Goal: Task Accomplishment & Management: Use online tool/utility

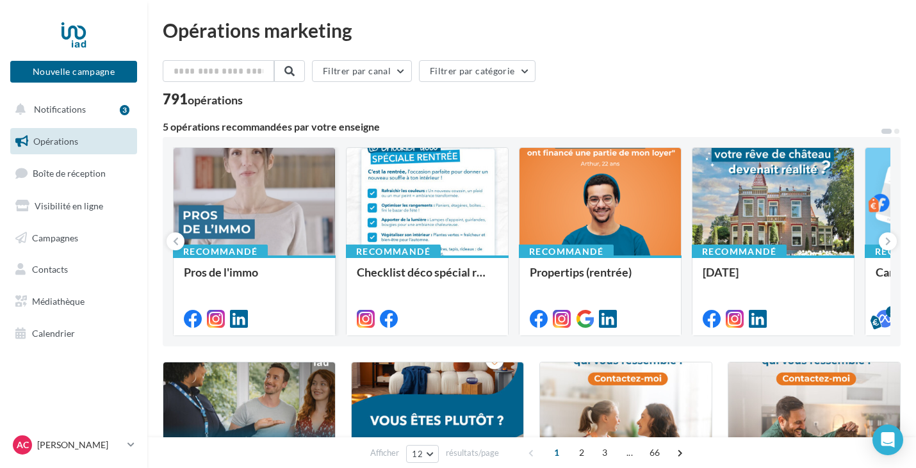
click at [274, 227] on div at bounding box center [254, 202] width 161 height 109
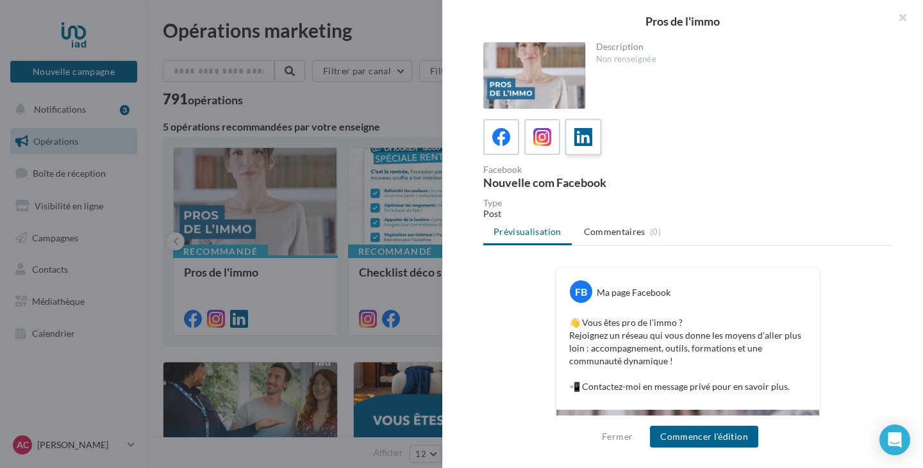
click at [584, 146] on icon at bounding box center [583, 137] width 19 height 19
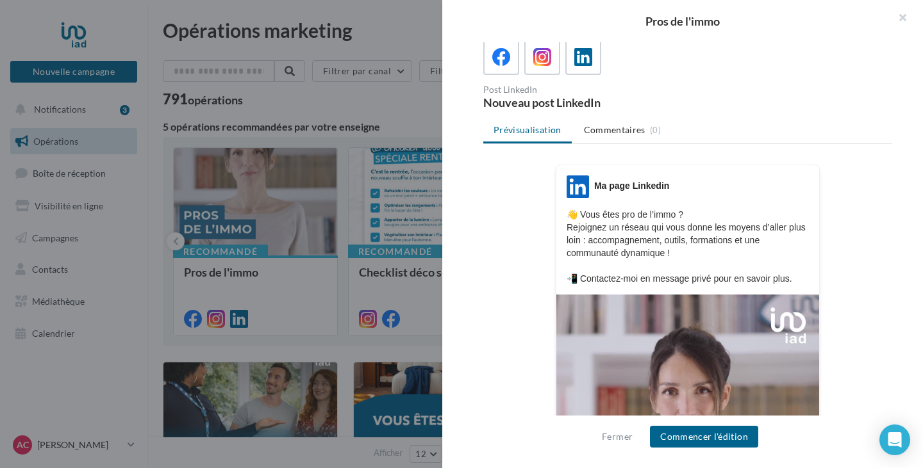
scroll to position [128, 0]
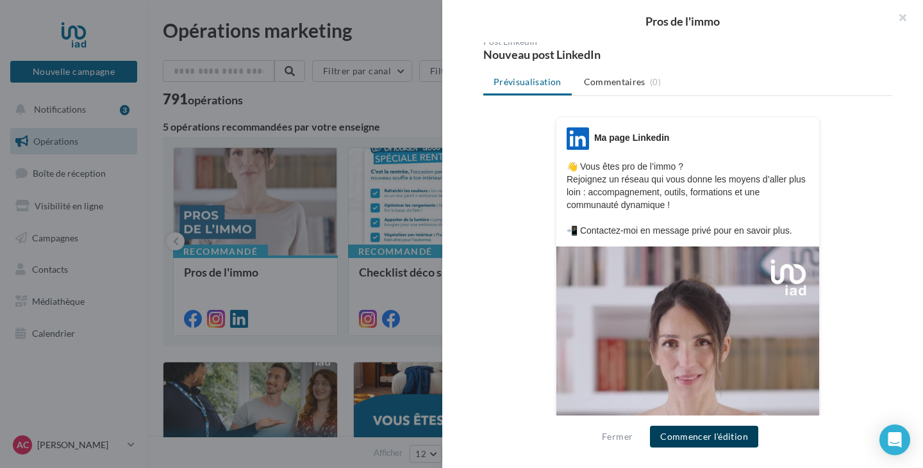
click at [713, 434] on button "Commencer l'édition" at bounding box center [704, 437] width 108 height 22
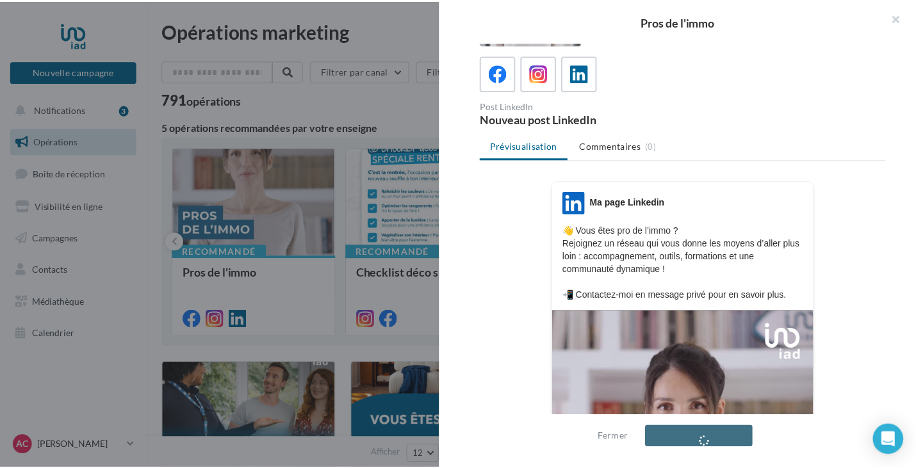
scroll to position [0, 0]
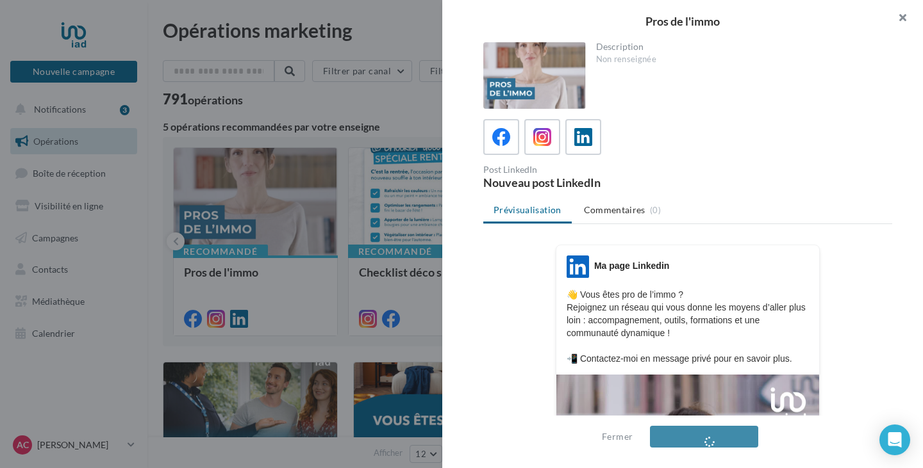
click at [908, 19] on button "button" at bounding box center [897, 19] width 51 height 38
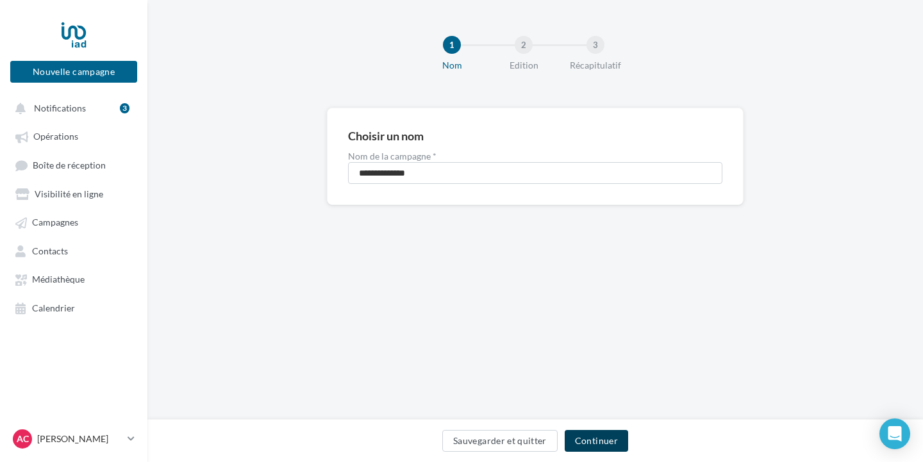
click at [608, 445] on button "Continuer" at bounding box center [596, 441] width 63 height 22
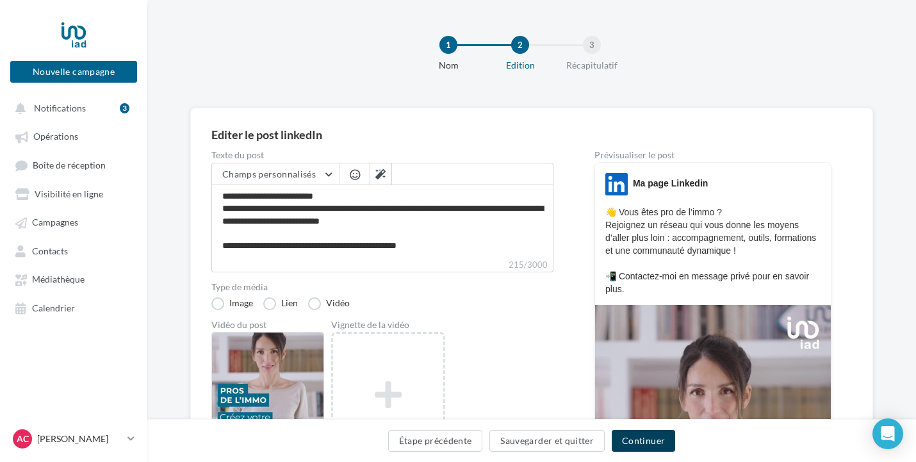
click at [650, 437] on button "Continuer" at bounding box center [643, 441] width 63 height 22
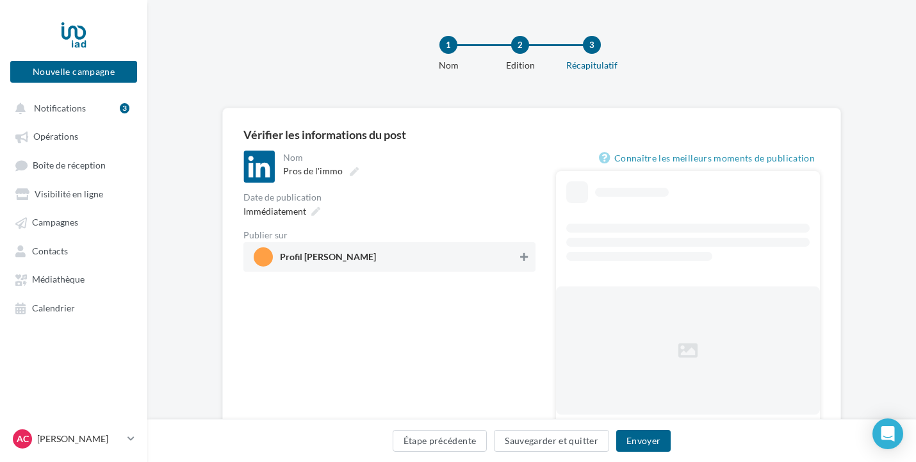
click at [518, 257] on button at bounding box center [524, 256] width 13 height 15
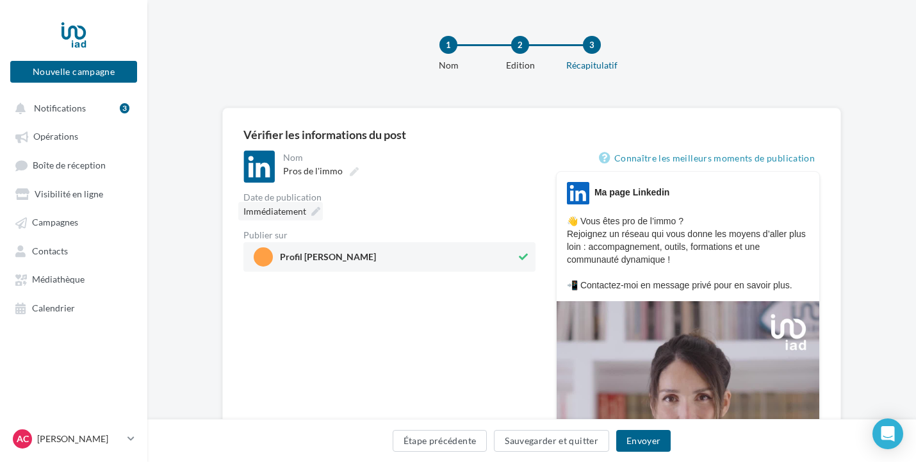
click at [314, 215] on icon at bounding box center [315, 211] width 9 height 9
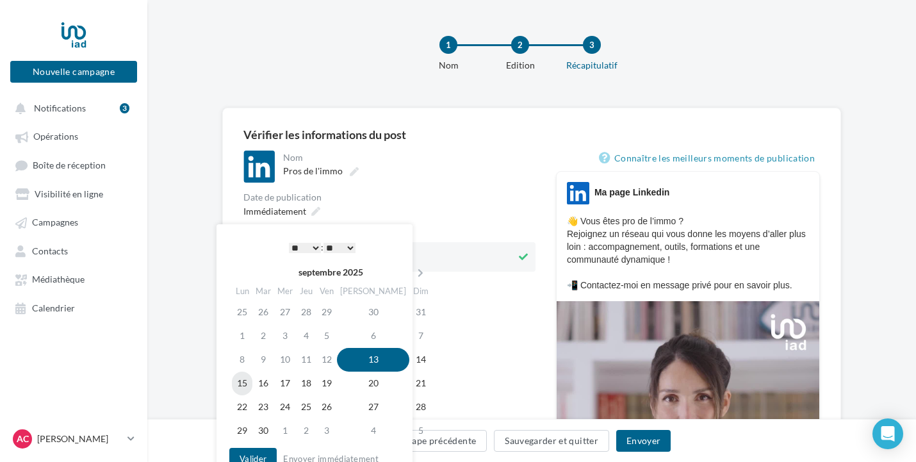
click at [247, 386] on td "15" at bounding box center [242, 384] width 21 height 24
click at [351, 248] on select "** ** ** ** ** **" at bounding box center [340, 248] width 32 height 10
click at [242, 452] on button "Valider" at bounding box center [252, 459] width 47 height 22
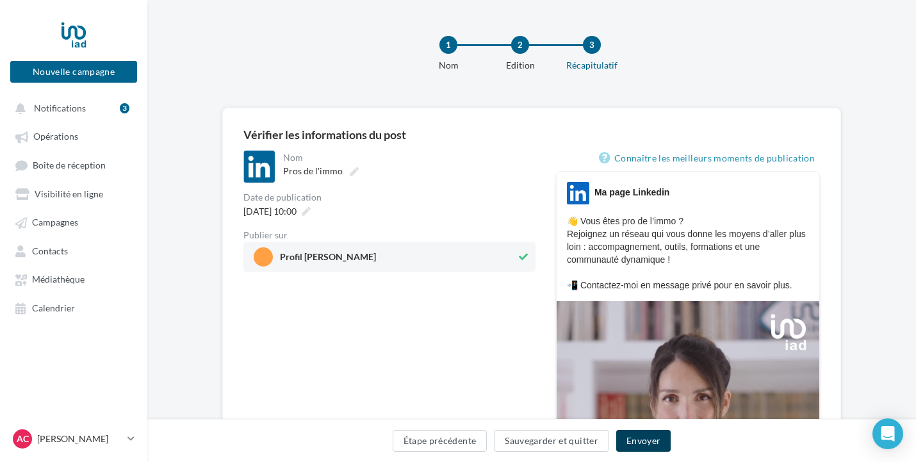
click at [657, 442] on button "Envoyer" at bounding box center [643, 441] width 54 height 22
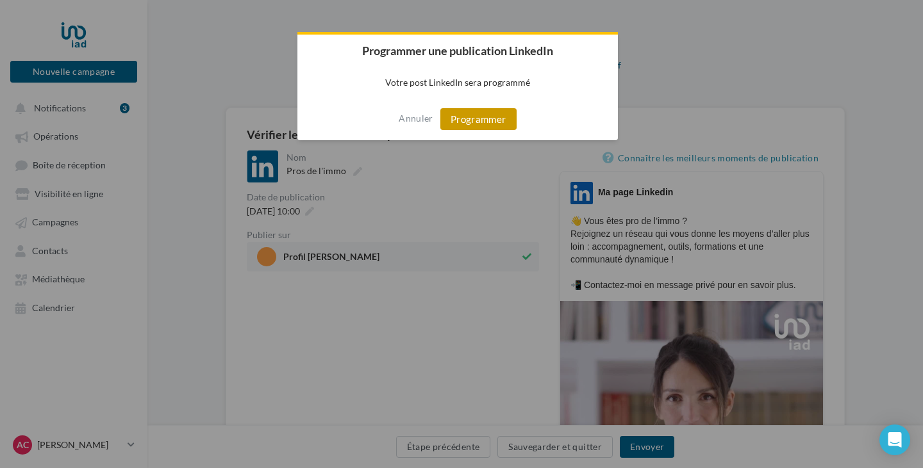
click at [483, 119] on button "Programmer" at bounding box center [478, 119] width 76 height 22
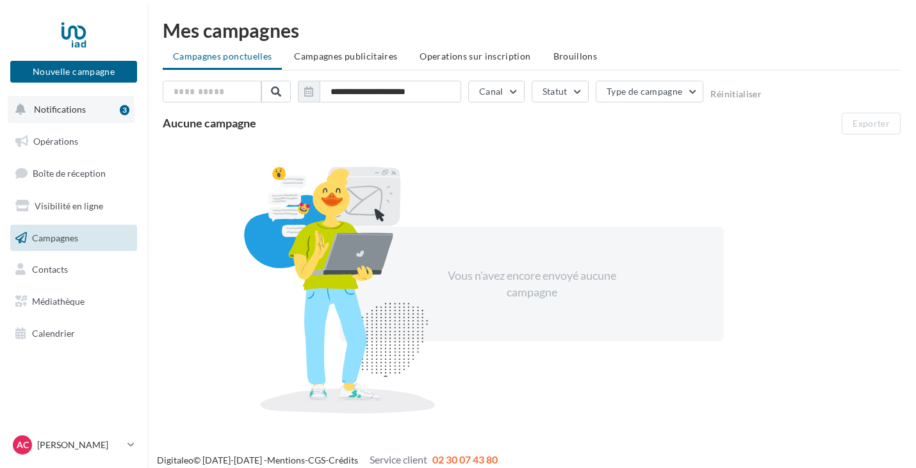
click at [92, 105] on button "Notifications 3" at bounding box center [71, 109] width 127 height 27
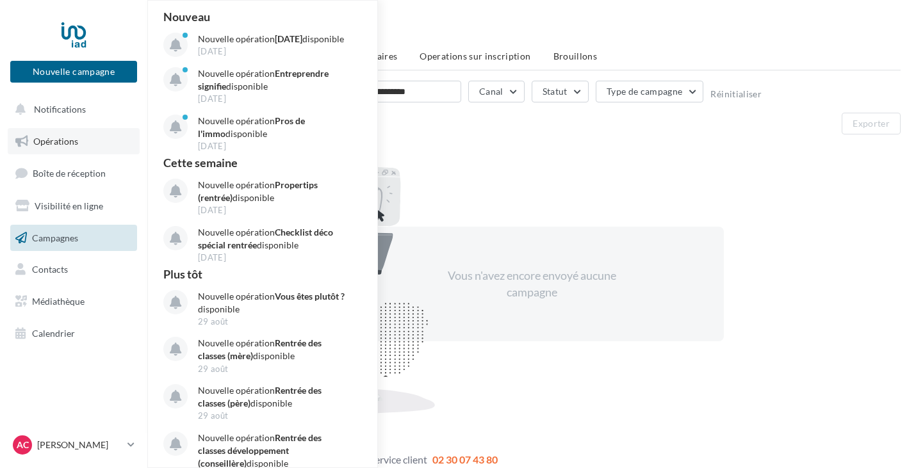
click at [72, 145] on span "Opérations" at bounding box center [55, 141] width 45 height 11
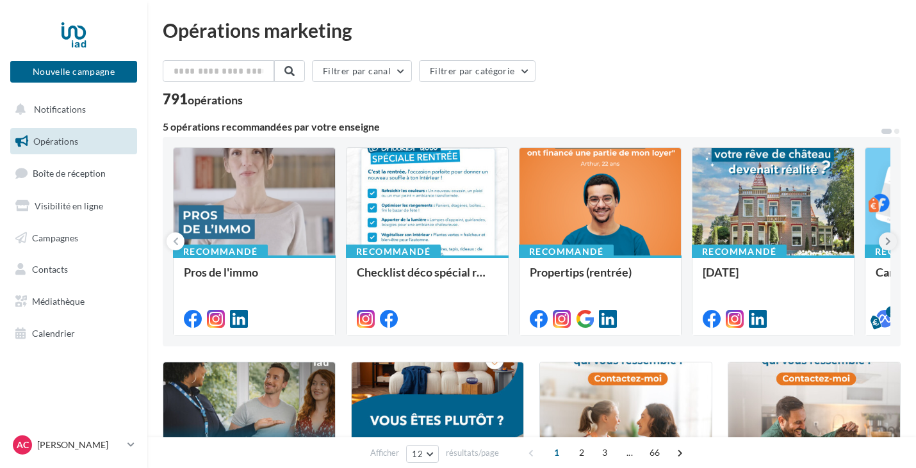
click at [891, 239] on icon at bounding box center [889, 241] width 6 height 13
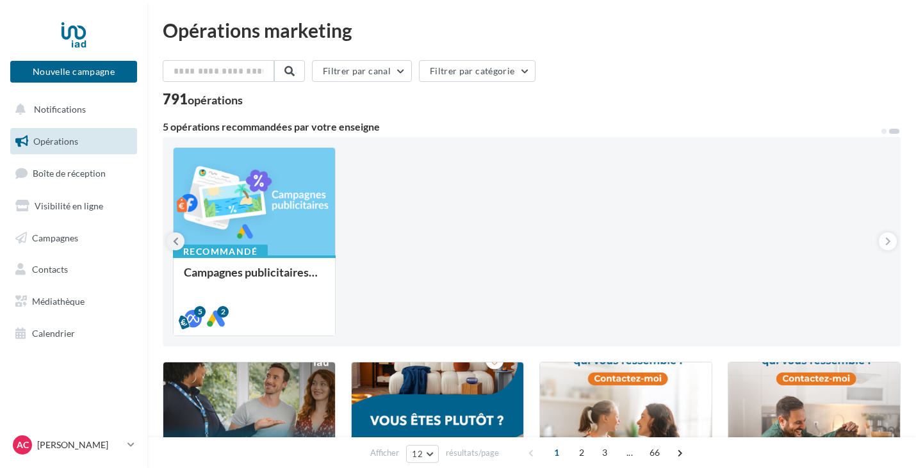
click at [175, 246] on icon at bounding box center [176, 241] width 6 height 13
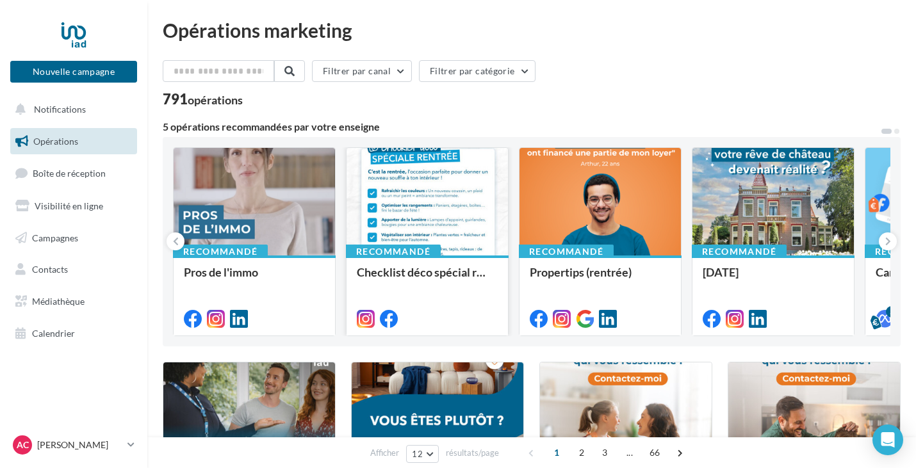
click at [410, 213] on div at bounding box center [427, 202] width 161 height 109
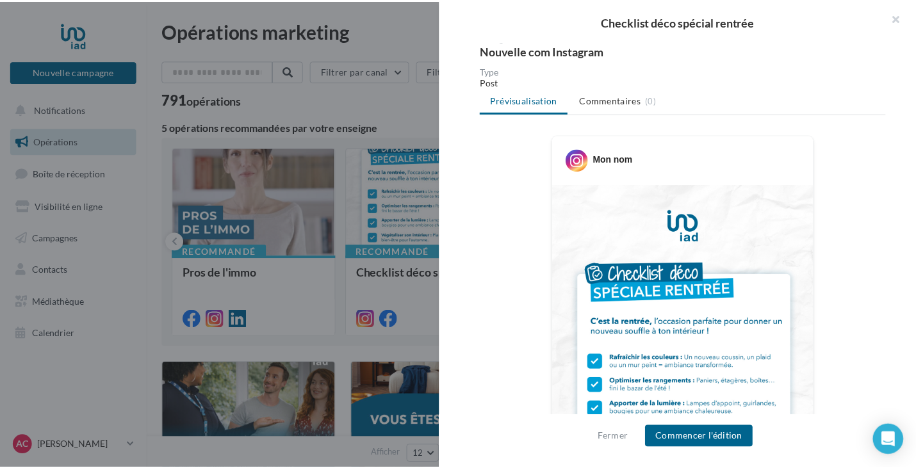
scroll to position [4, 0]
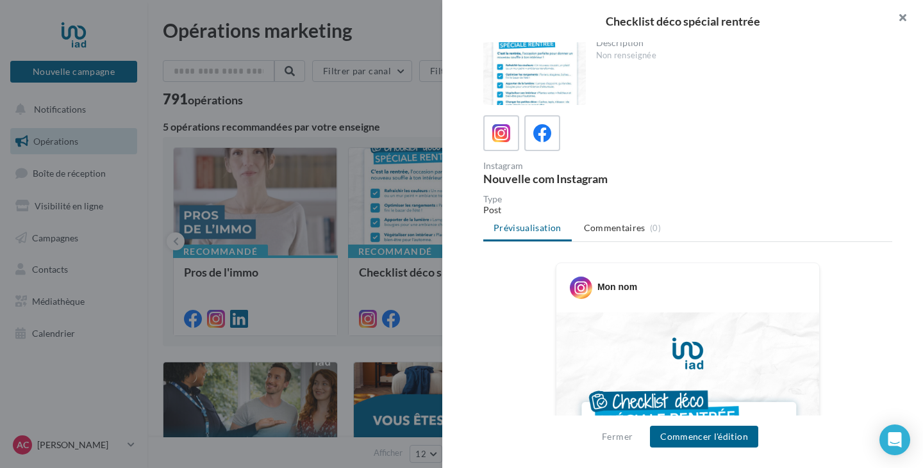
click at [908, 15] on button "button" at bounding box center [897, 19] width 51 height 38
